Goal: Information Seeking & Learning: Learn about a topic

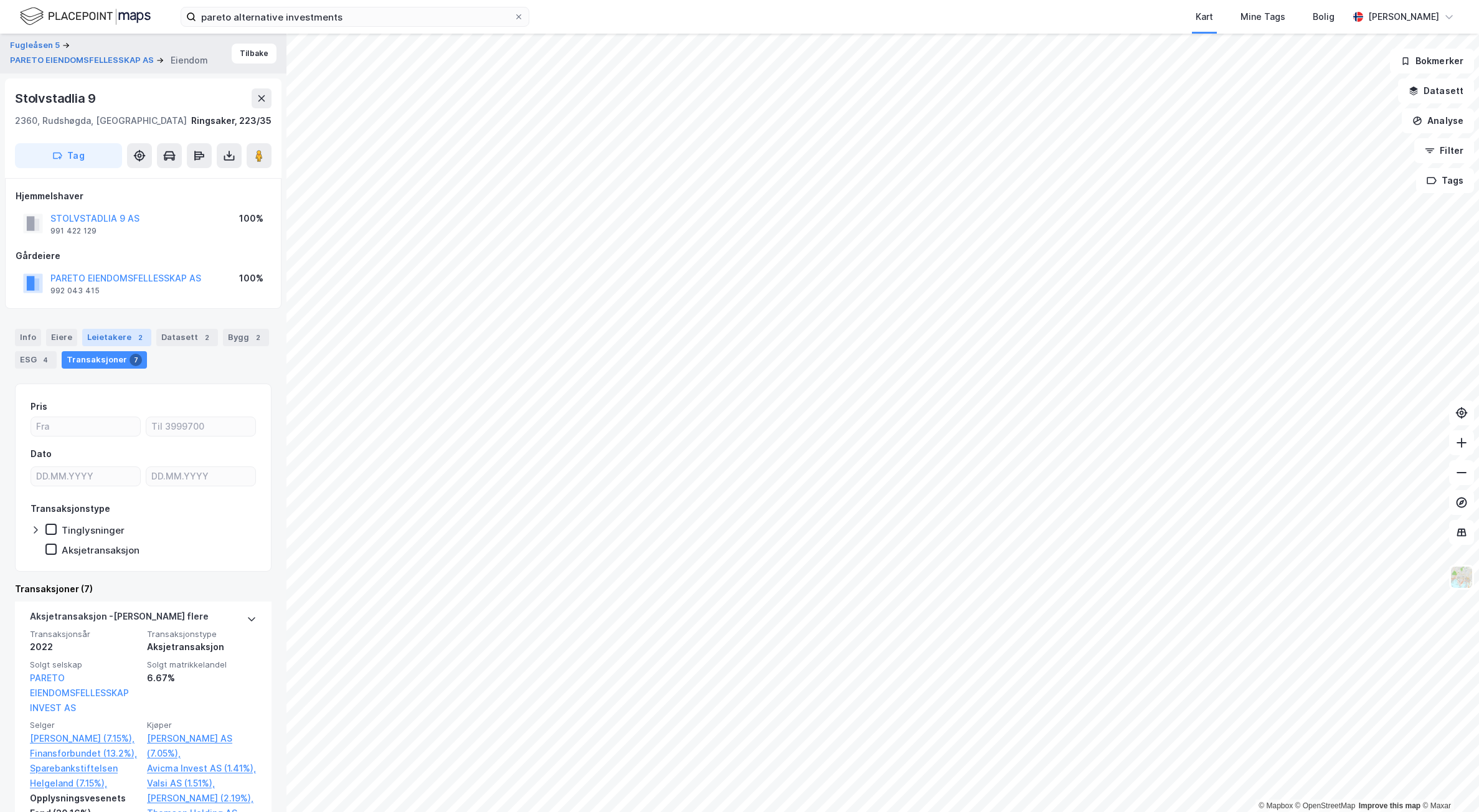
click at [121, 339] on div "Leietakere 2" at bounding box center [117, 338] width 69 height 17
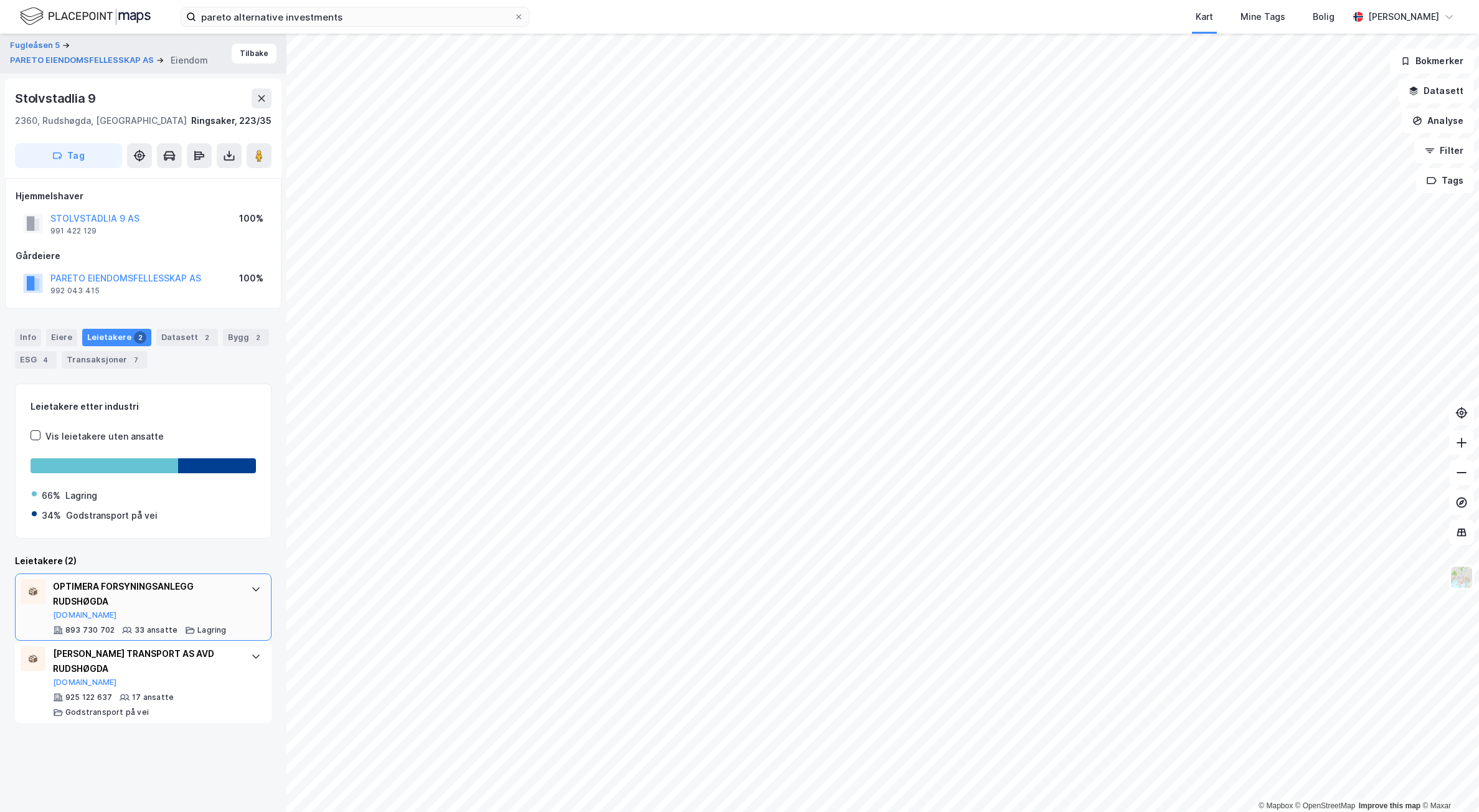
click at [166, 610] on div "OPTIMERA FORSYNINGSANLEGG RUDSHØGDA [DOMAIN_NAME]" at bounding box center [146, 599] width 185 height 41
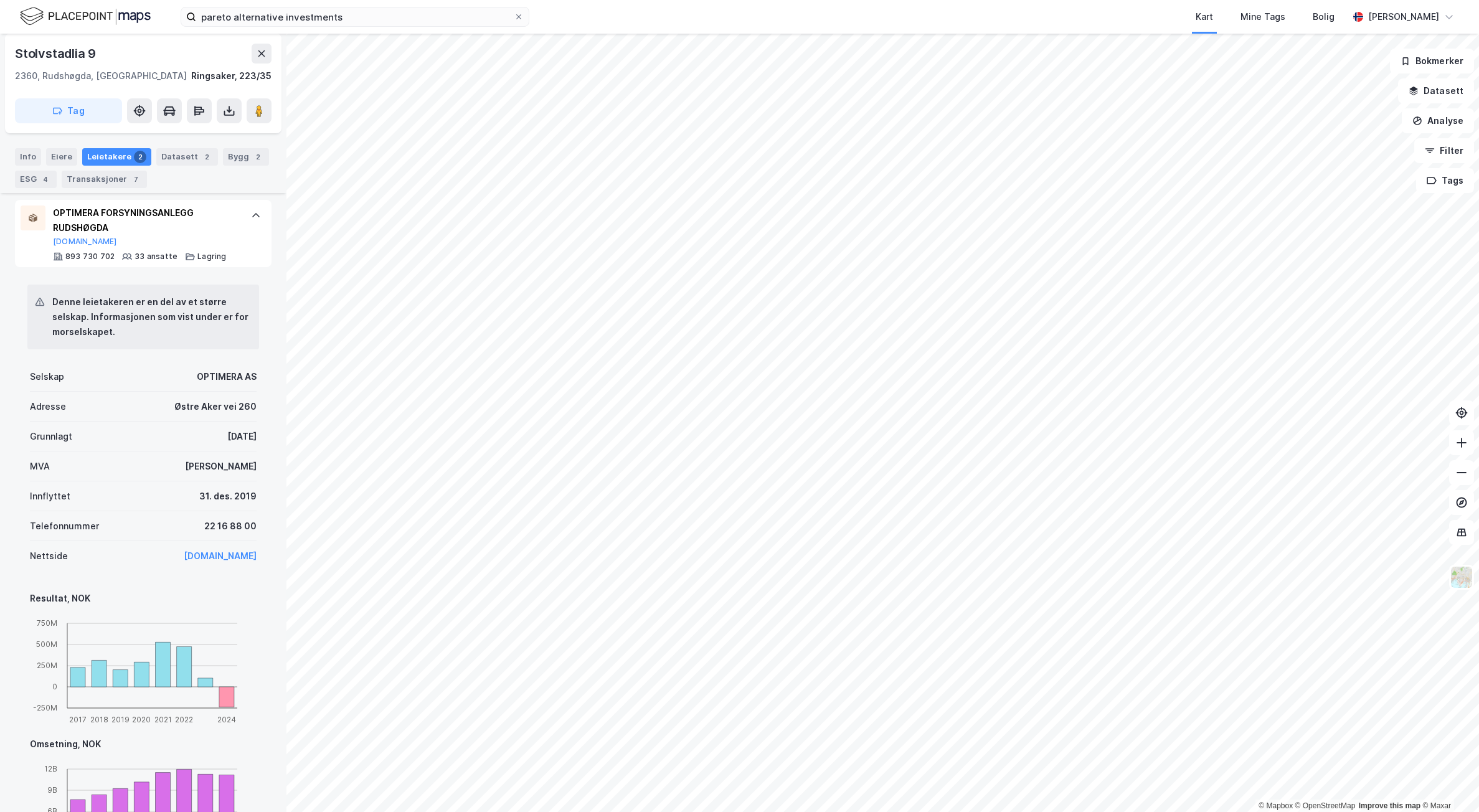
scroll to position [560, 0]
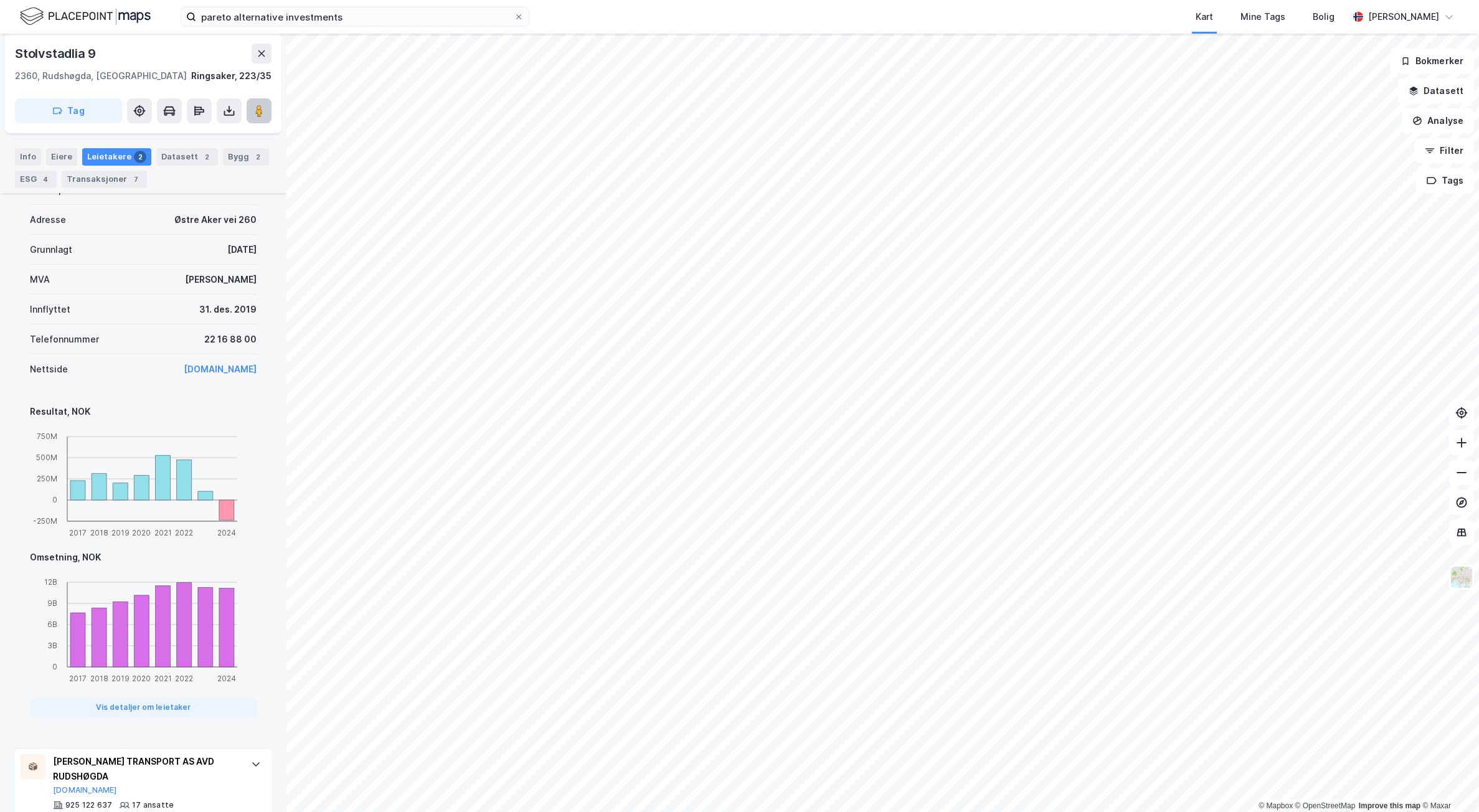
click at [261, 110] on image at bounding box center [259, 110] width 7 height 13
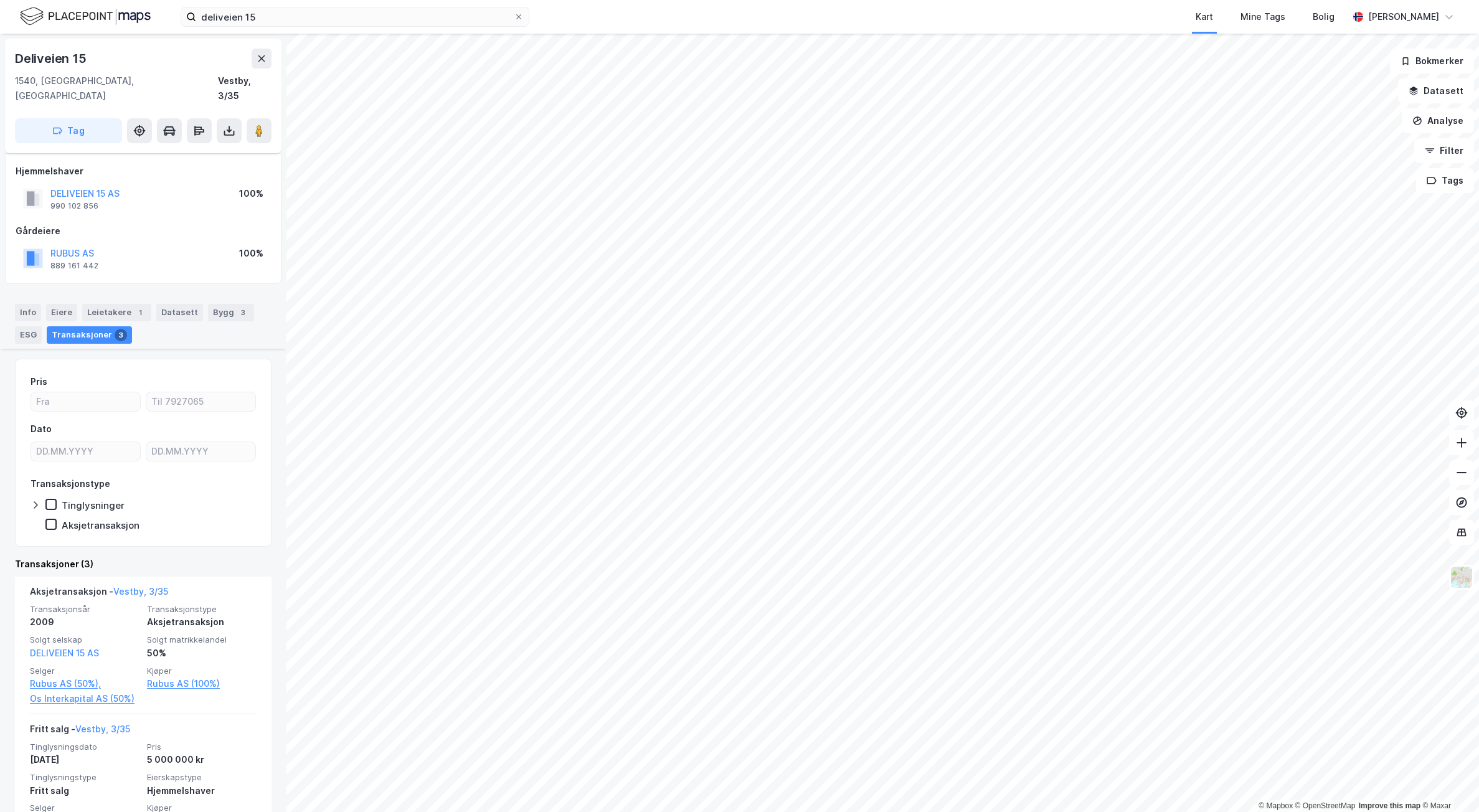
scroll to position [177, 0]
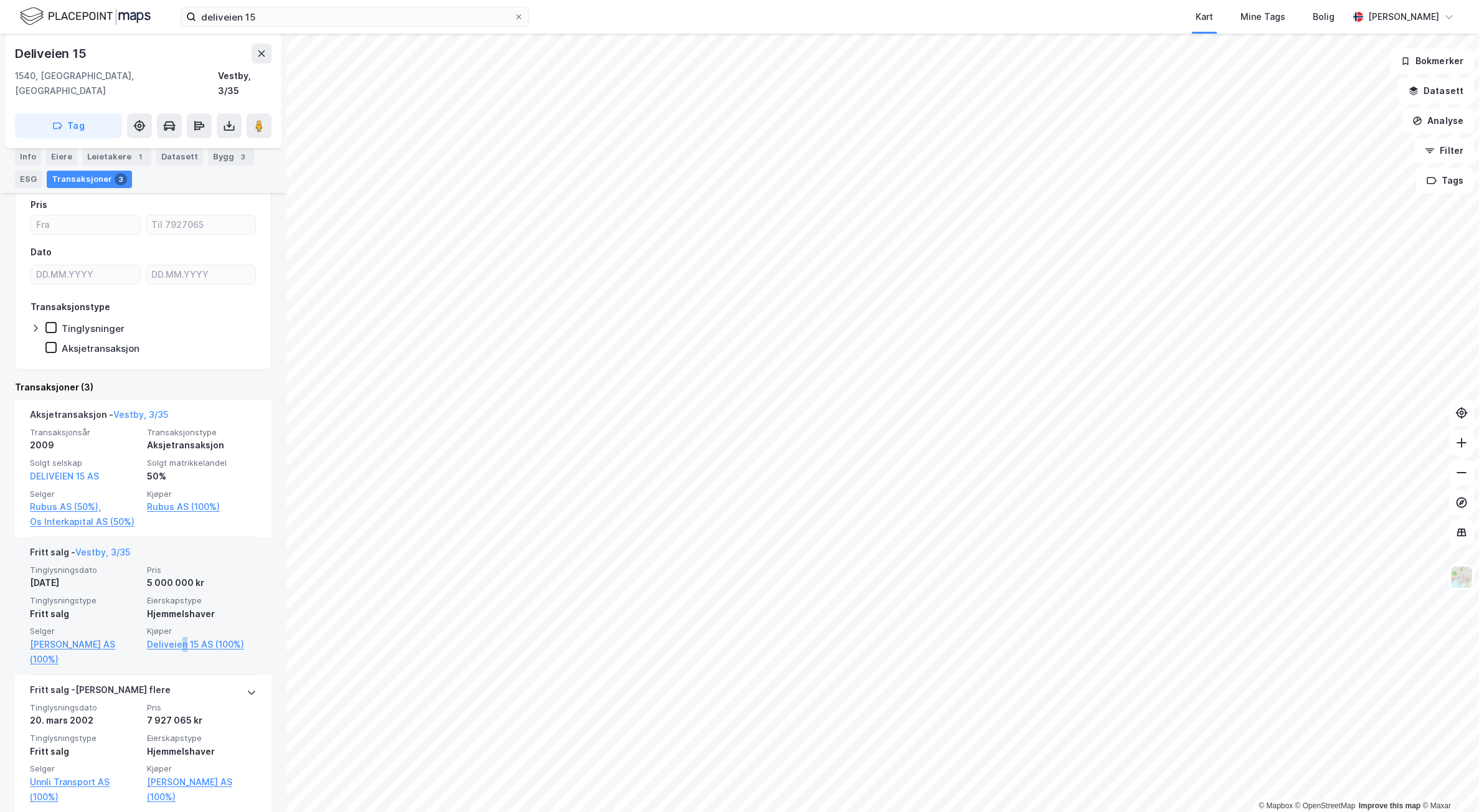
click at [179, 651] on div "Fritt salg - Vestby, 3/35 Tinglysningsdato 9. aug. 2006 Pris 5 000 000 kr Tingl…" at bounding box center [143, 606] width 227 height 138
